Goal: Task Accomplishment & Management: Complete application form

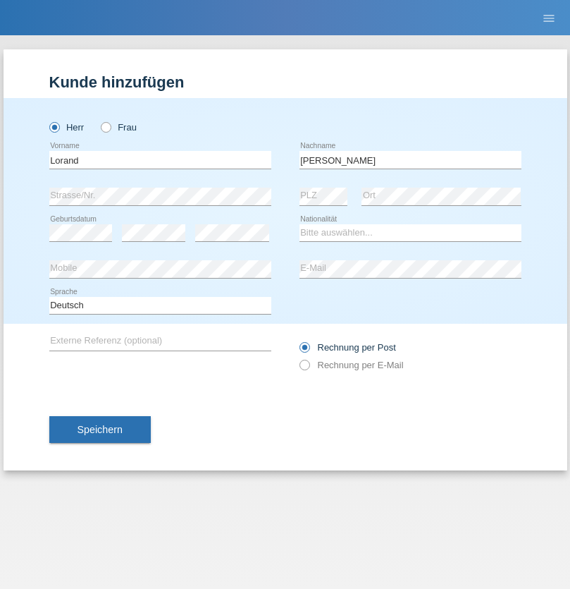
type input "Fejes"
select select "RO"
select select "C"
select select "28"
select select "12"
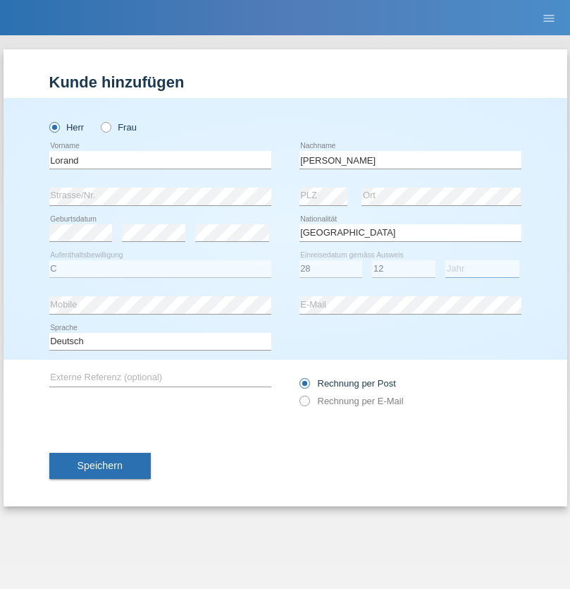
select select "2021"
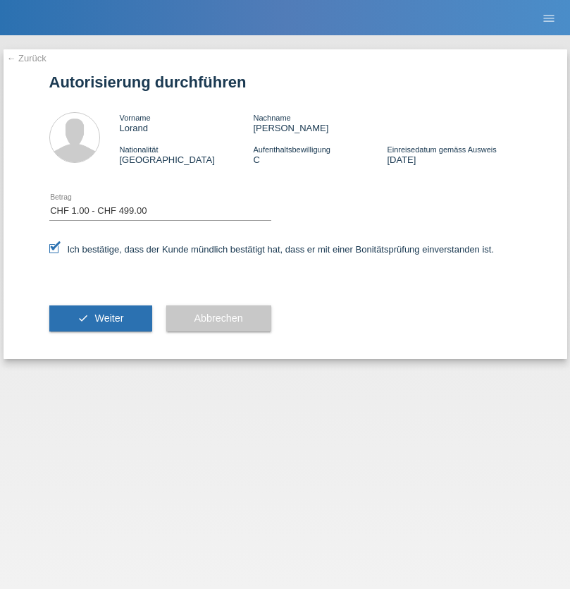
select select "1"
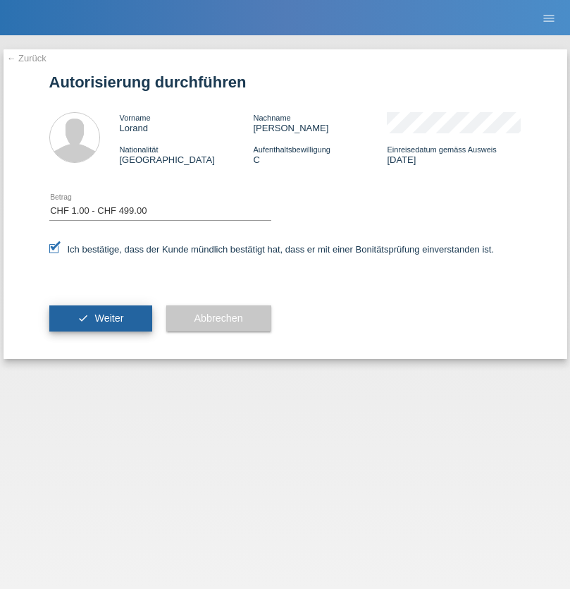
click at [100, 318] on span "Weiter" at bounding box center [108, 317] width 29 height 11
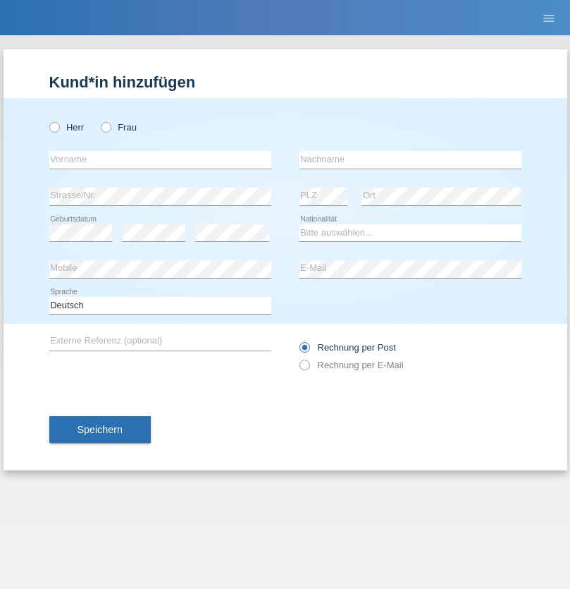
radio input "true"
click at [160, 159] on input "text" at bounding box center [160, 160] width 222 height 18
type input "Vivien"
click at [410, 159] on input "text" at bounding box center [411, 160] width 222 height 18
type input "Fejes"
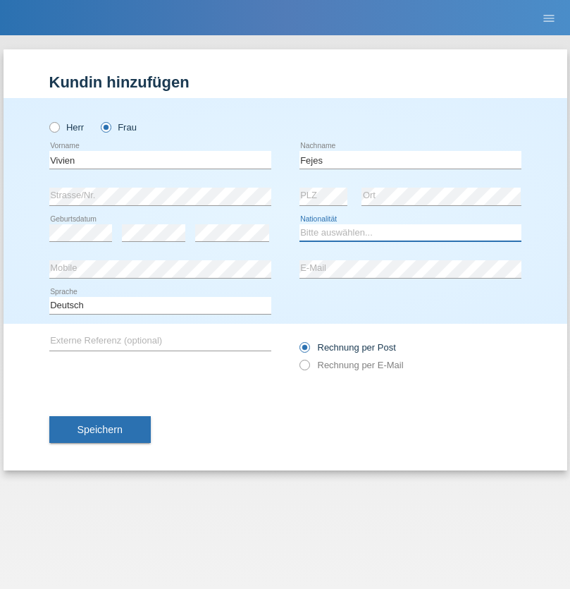
select select "HU"
select select "C"
select select "01"
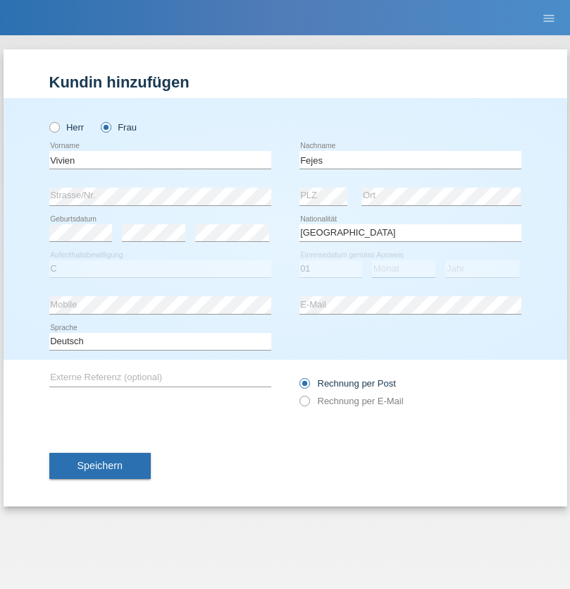
select select "03"
select select "2021"
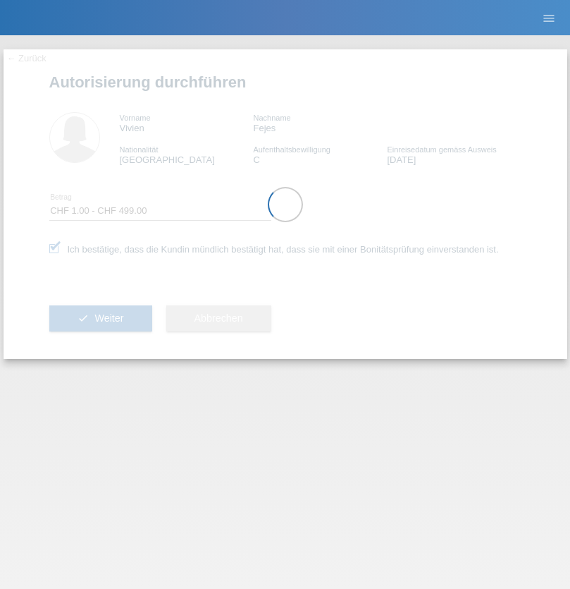
select select "1"
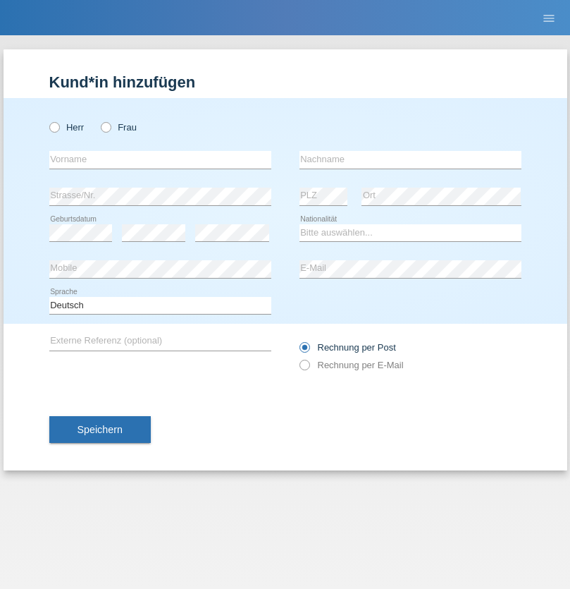
radio input "true"
click at [160, 159] on input "text" at bounding box center [160, 160] width 222 height 18
type input "[PERSON_NAME]"
click at [410, 159] on input "text" at bounding box center [411, 160] width 222 height 18
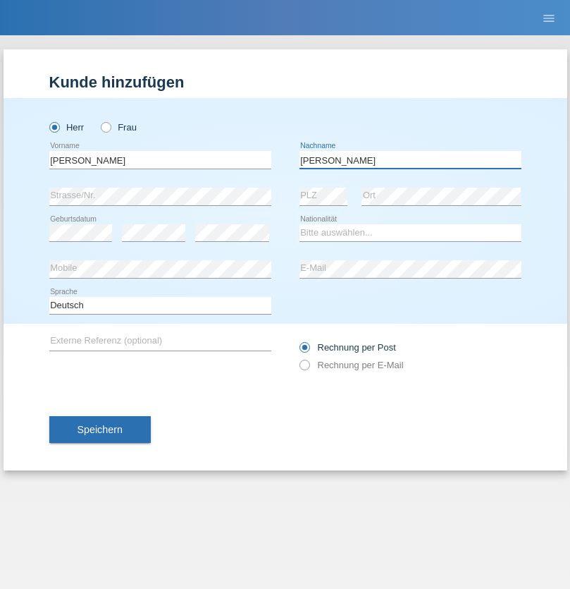
type input "[PERSON_NAME]"
select select "ES"
select select "C"
select select "01"
select select "03"
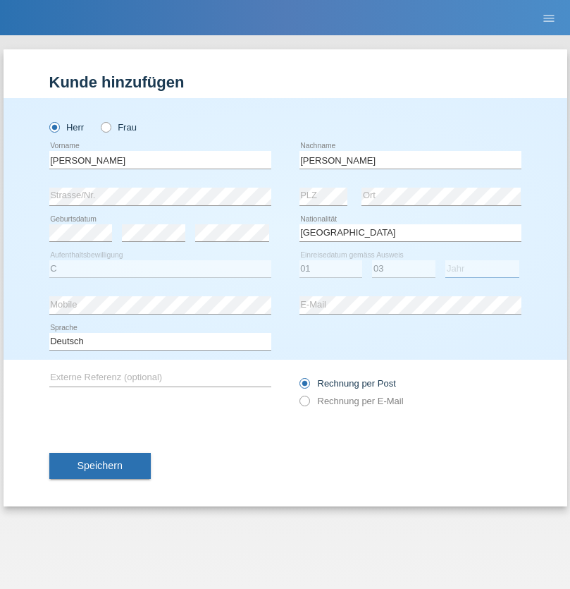
select select "2011"
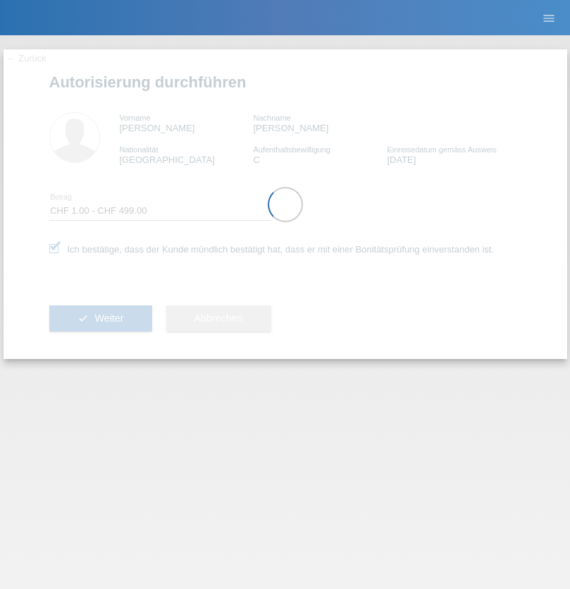
select select "1"
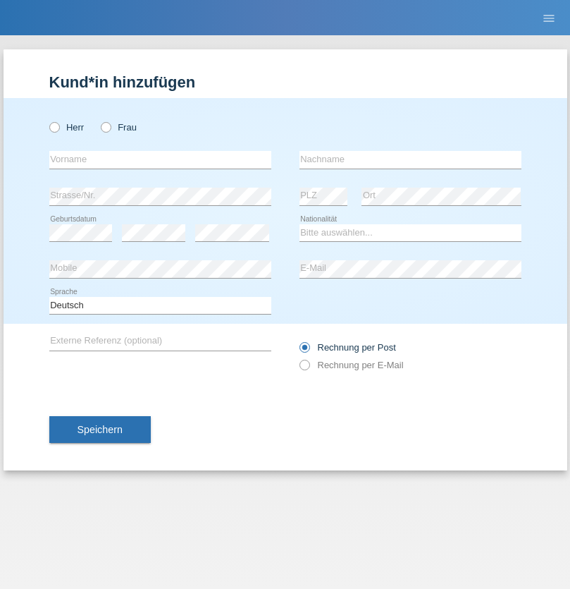
radio input "true"
click at [160, 159] on input "text" at bounding box center [160, 160] width 222 height 18
type input "[PERSON_NAME]"
click at [410, 159] on input "text" at bounding box center [411, 160] width 222 height 18
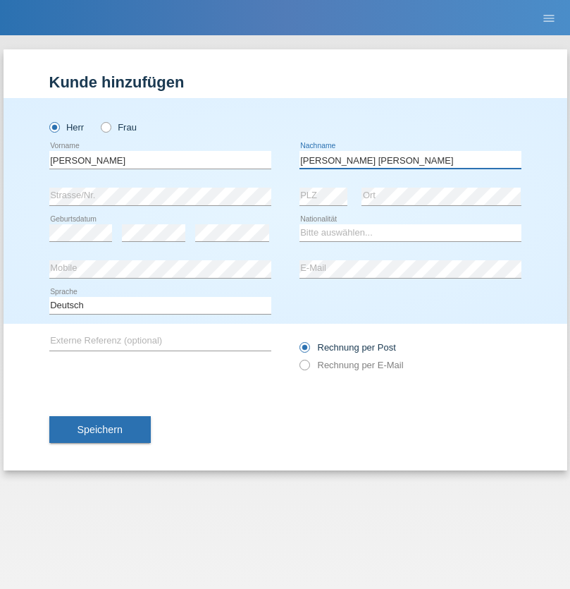
type input "[PERSON_NAME] [PERSON_NAME]"
select select "PT"
select select "C"
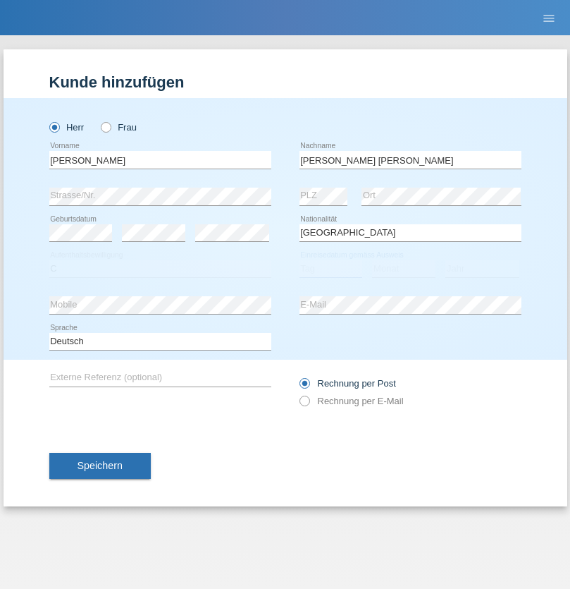
select select "15"
select select "04"
select select "2021"
